Goal: Task Accomplishment & Management: Manage account settings

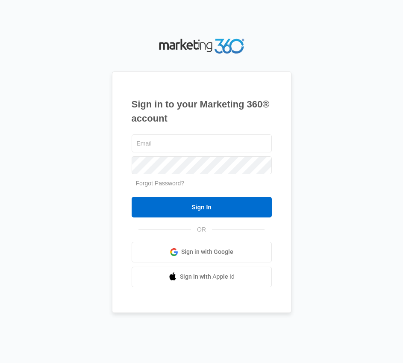
type input "s"
type input "[EMAIL_ADDRESS][DOMAIN_NAME]"
click at [132, 197] on input "Sign In" at bounding box center [202, 207] width 140 height 21
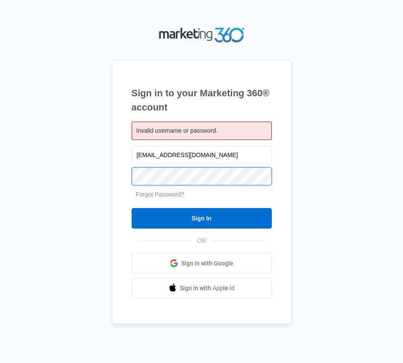
click at [132, 208] on input "Sign In" at bounding box center [202, 218] width 140 height 21
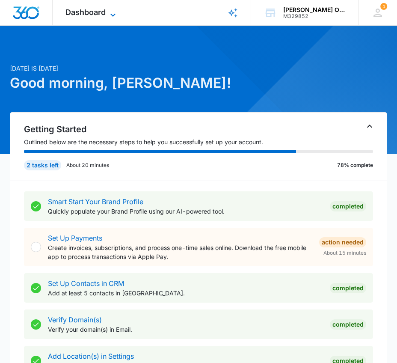
click at [95, 11] on span "Dashboard" at bounding box center [85, 12] width 40 height 9
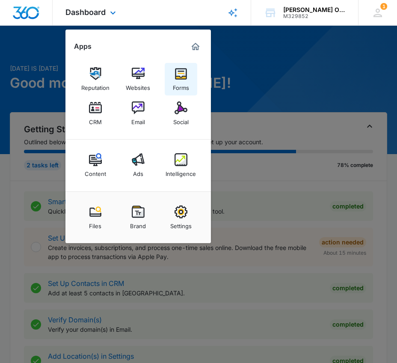
click at [180, 75] on img at bounding box center [180, 73] width 13 height 13
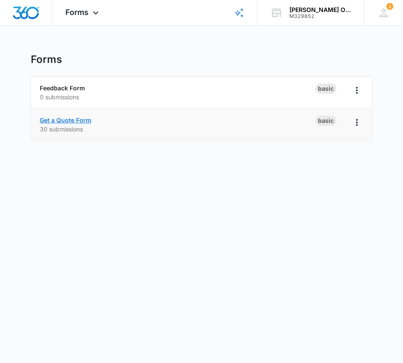
click at [62, 120] on link "Get a Quote Form" at bounding box center [66, 119] width 52 height 7
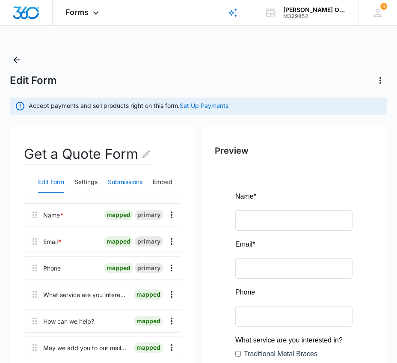
click at [133, 178] on button "Submissions" at bounding box center [125, 182] width 35 height 21
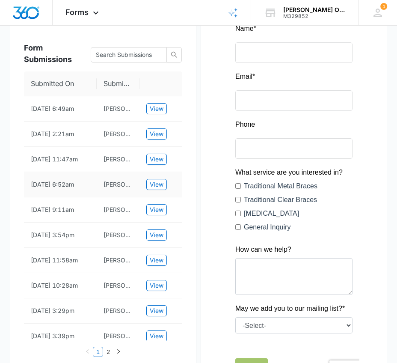
scroll to position [171, 0]
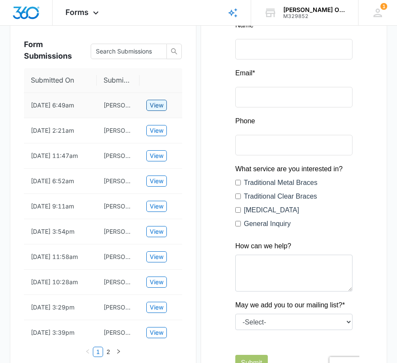
click at [154, 103] on span "View" at bounding box center [157, 104] width 14 height 9
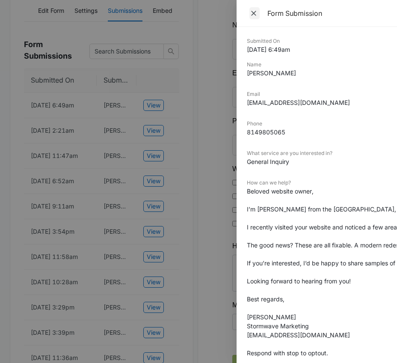
click at [252, 9] on span "Close" at bounding box center [254, 13] width 10 height 12
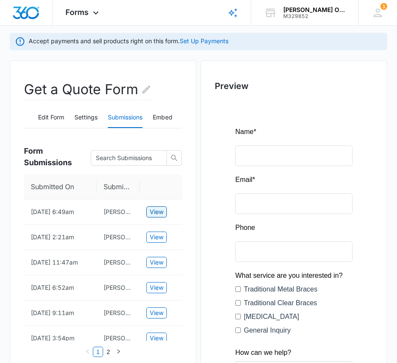
scroll to position [43, 0]
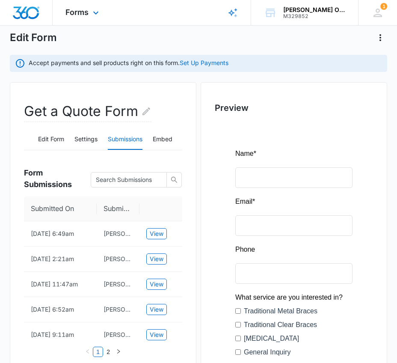
click at [89, 11] on div "Forms Apps Reputation Websites Forms CRM Email Social Content Ads Intelligence …" at bounding box center [83, 12] width 61 height 25
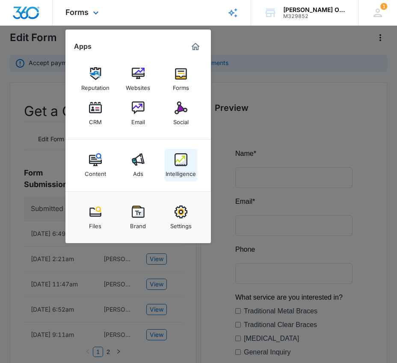
click at [182, 164] on img at bounding box center [180, 159] width 13 height 13
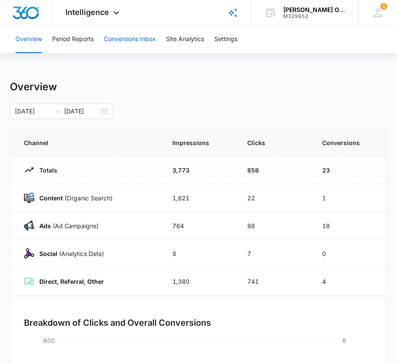
click at [123, 40] on button "Conversions Inbox" at bounding box center [130, 39] width 52 height 27
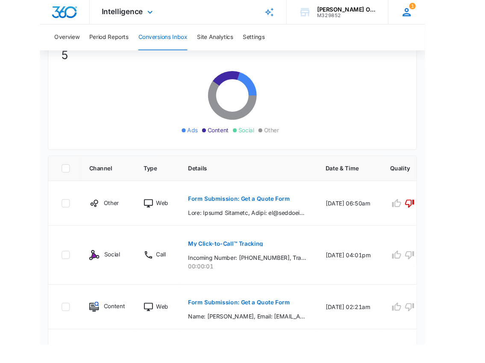
scroll to position [230, 0]
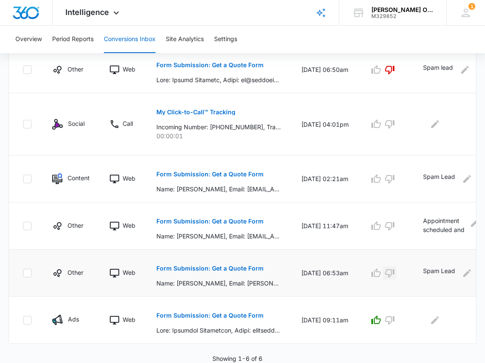
click at [390, 268] on icon "button" at bounding box center [390, 273] width 10 height 10
click at [168, 109] on p "My Click-to-Call™ Tracking" at bounding box center [196, 112] width 79 height 6
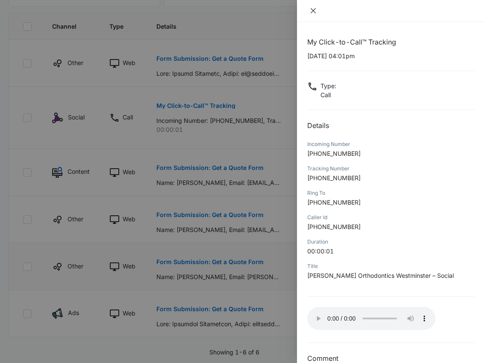
click at [314, 11] on icon "close" at bounding box center [313, 10] width 5 height 5
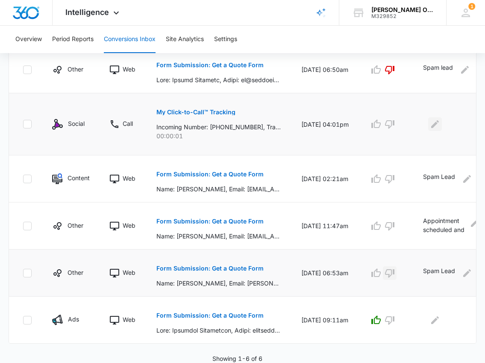
click at [403, 121] on icon "Edit Comments" at bounding box center [435, 124] width 10 height 10
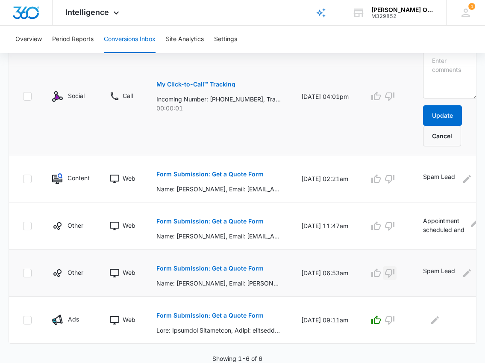
scroll to position [285, 0]
click at [403, 77] on textarea at bounding box center [450, 74] width 55 height 49
type textarea "No message left."
click at [403, 106] on button "Update" at bounding box center [442, 115] width 39 height 21
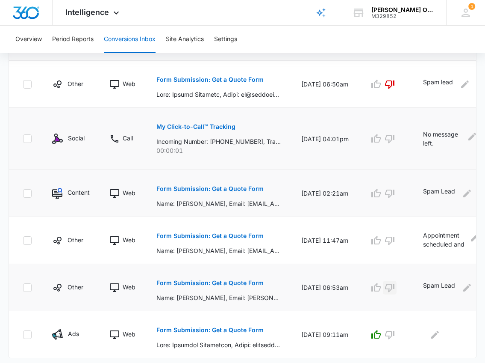
scroll to position [230, 0]
